Goal: Navigation & Orientation: Find specific page/section

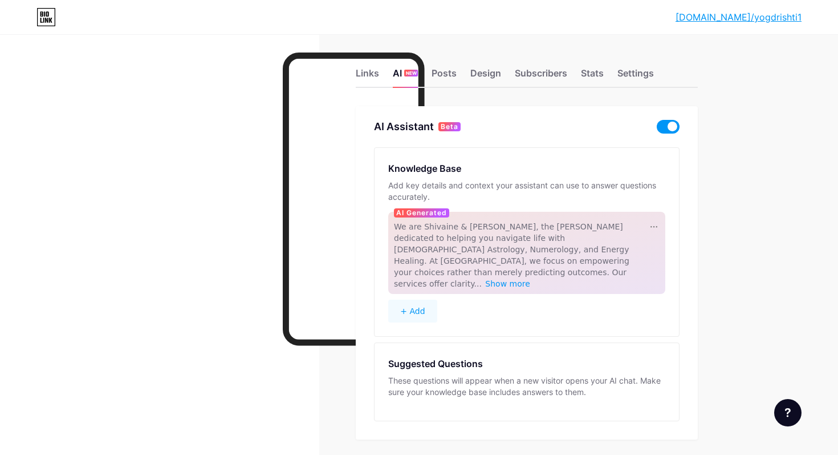
click at [726, 123] on div "Links AI NEW Posts Design Subscribers Stats Settings AI Assistant Beta Knowledg…" at bounding box center [373, 265] width 746 height 462
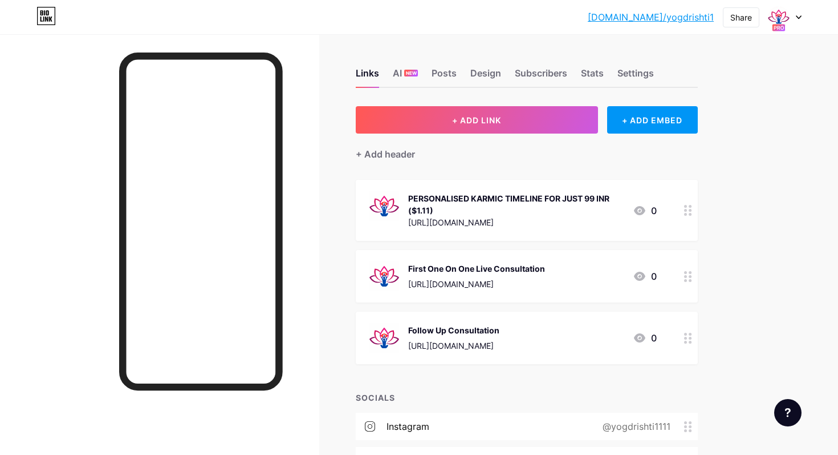
click at [400, 64] on div "Links AI NEW Posts Design Subscribers Stats Settings" at bounding box center [527, 68] width 342 height 40
click at [397, 72] on div "AI NEW" at bounding box center [405, 76] width 25 height 21
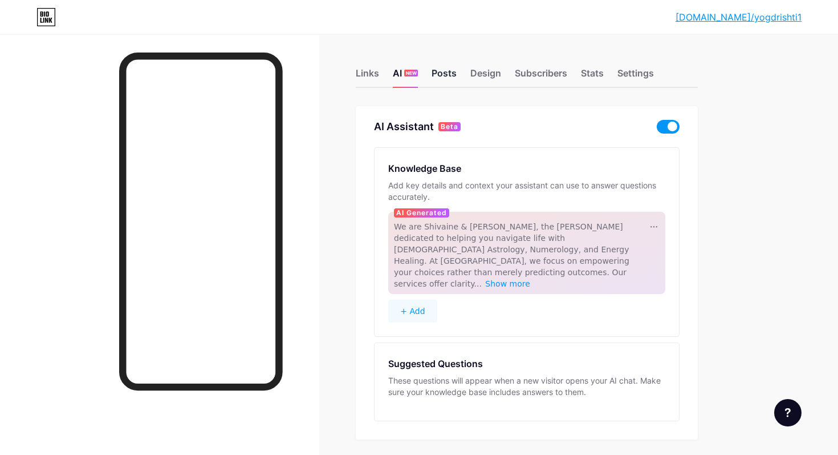
click at [441, 77] on div "Posts" at bounding box center [444, 76] width 25 height 21
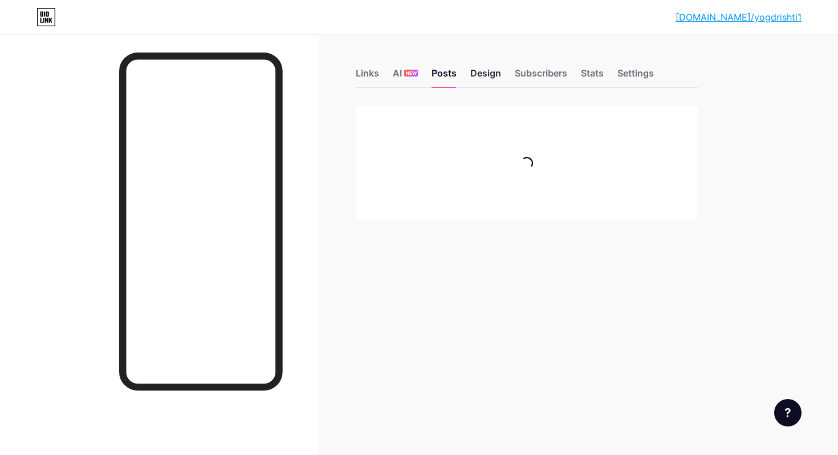
click at [476, 74] on div "Design" at bounding box center [486, 76] width 31 height 21
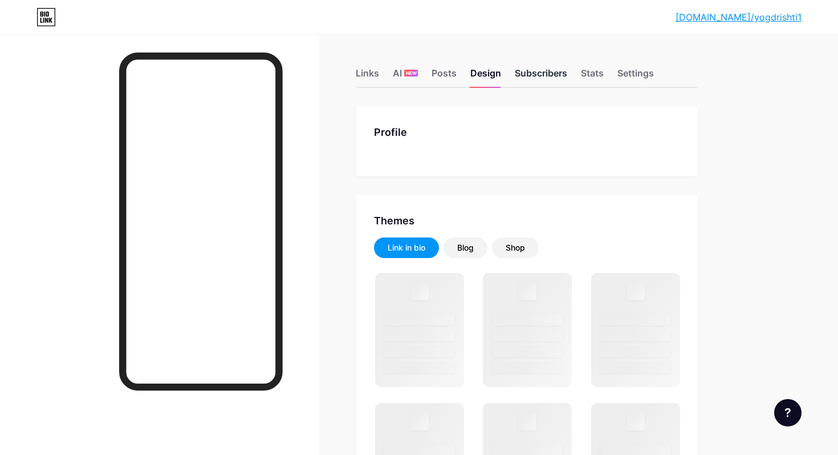
click at [525, 74] on div "Subscribers" at bounding box center [541, 76] width 52 height 21
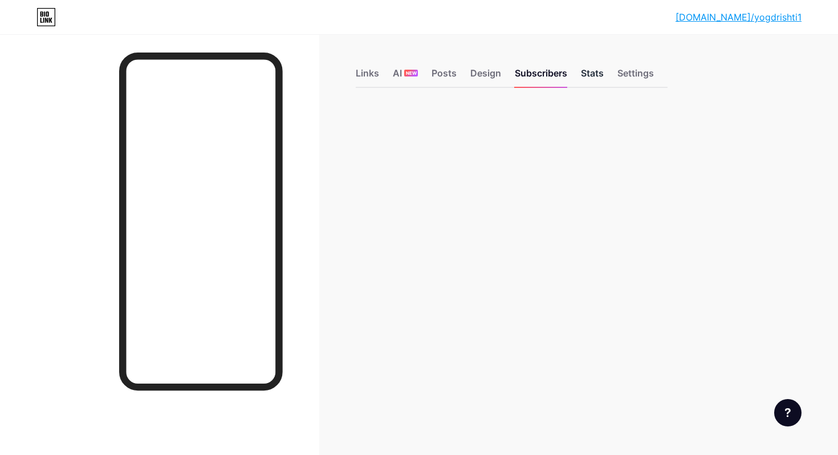
click at [597, 71] on div "Stats" at bounding box center [592, 76] width 23 height 21
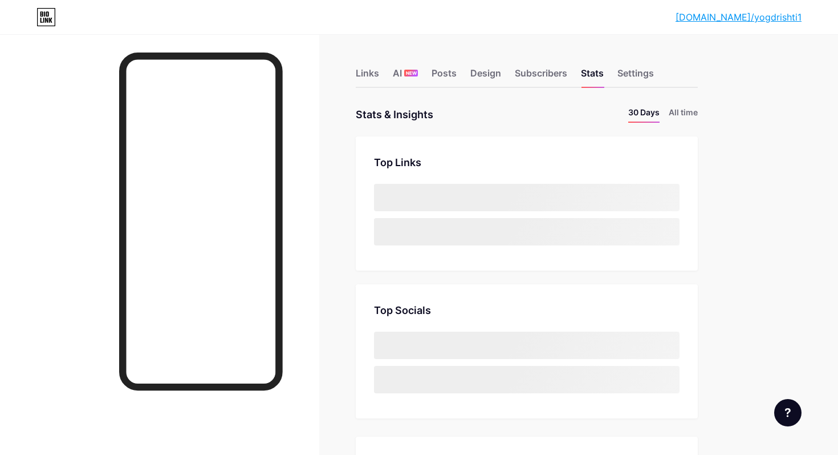
click at [631, 66] on div "Links AI NEW Posts Design Subscribers Stats Settings" at bounding box center [527, 68] width 342 height 40
click at [631, 73] on div "Settings" at bounding box center [636, 76] width 37 height 21
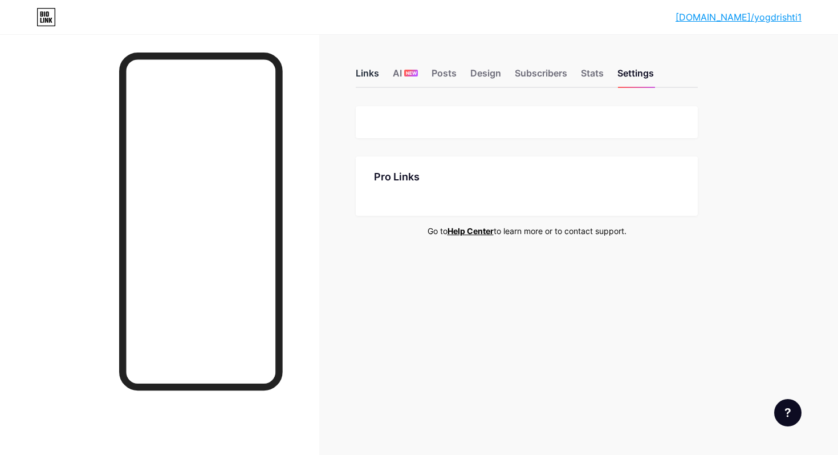
click at [367, 70] on div "Links" at bounding box center [367, 76] width 23 height 21
